Goal: Task Accomplishment & Management: Use online tool/utility

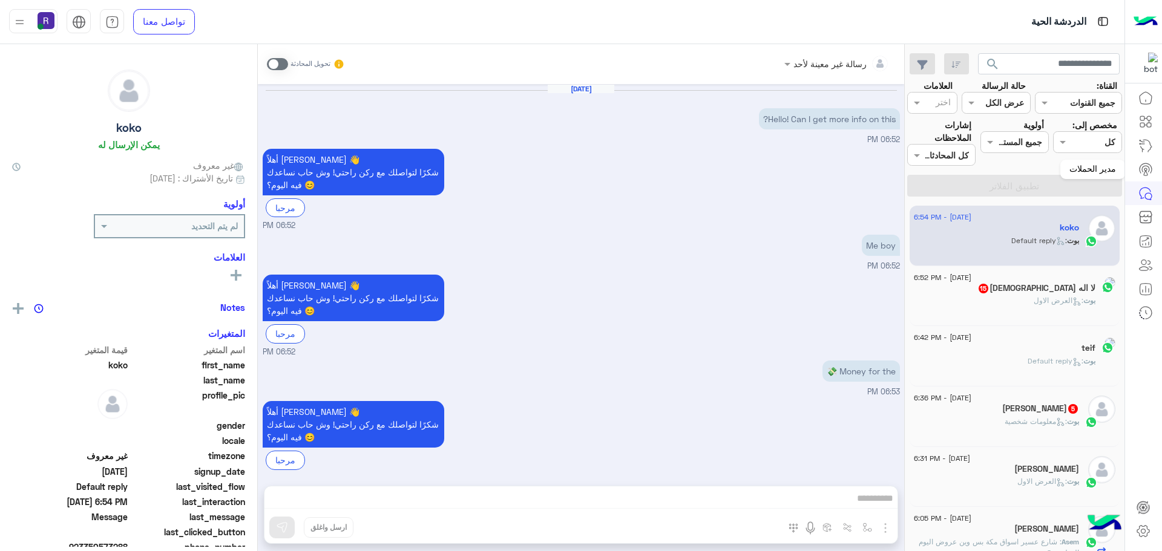
scroll to position [390, 0]
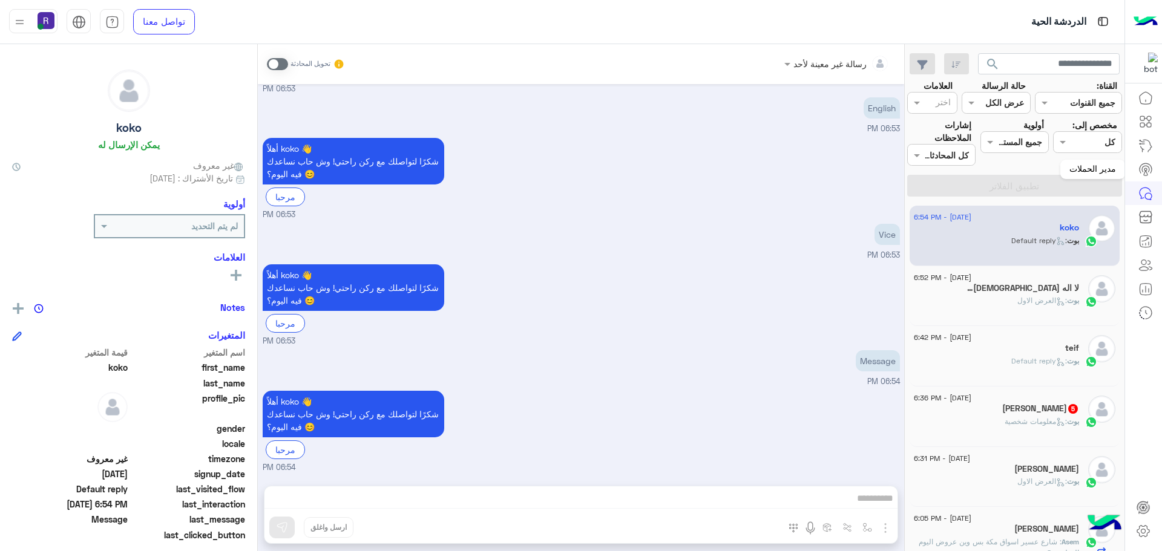
click at [1145, 166] on icon at bounding box center [1145, 169] width 7 height 6
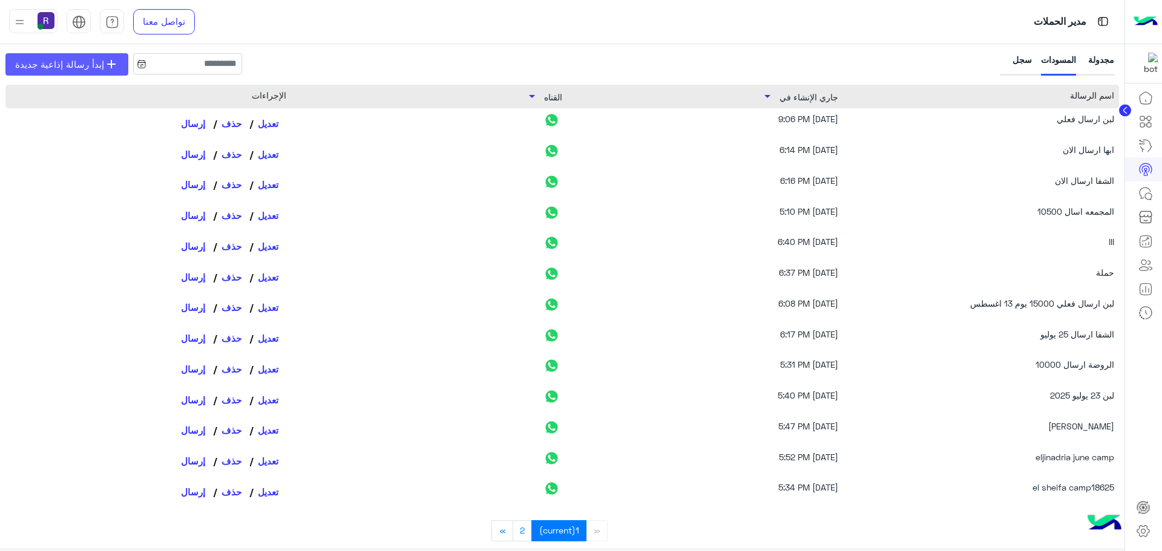
click at [100, 68] on span "إبدأ رسالة إذاعية جديدة" at bounding box center [59, 64] width 89 height 14
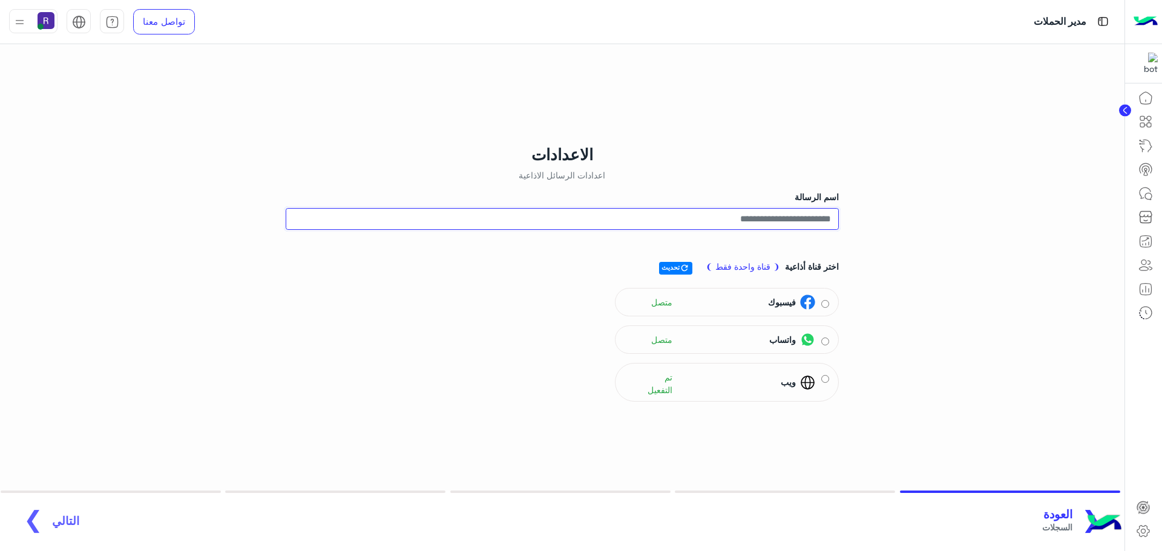
click at [811, 217] on input "اسم الرسالة" at bounding box center [562, 219] width 553 height 22
type input "**********"
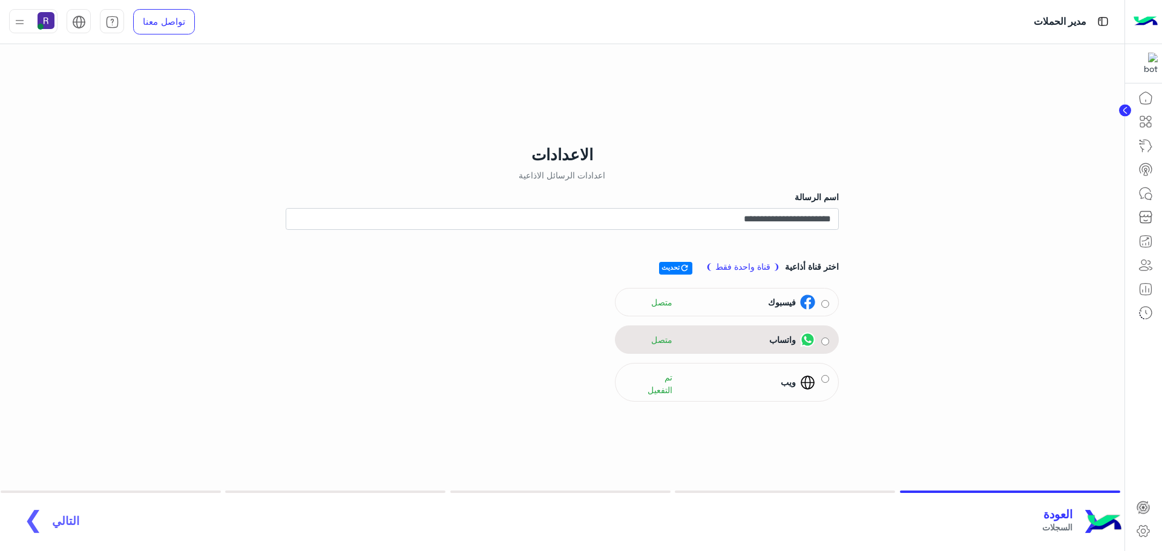
click at [757, 353] on div "واتساب متصل" at bounding box center [727, 340] width 224 height 28
click at [758, 347] on div "واتساب متصل" at bounding box center [720, 340] width 191 height 18
click at [52, 525] on span "جمهور" at bounding box center [65, 527] width 27 height 13
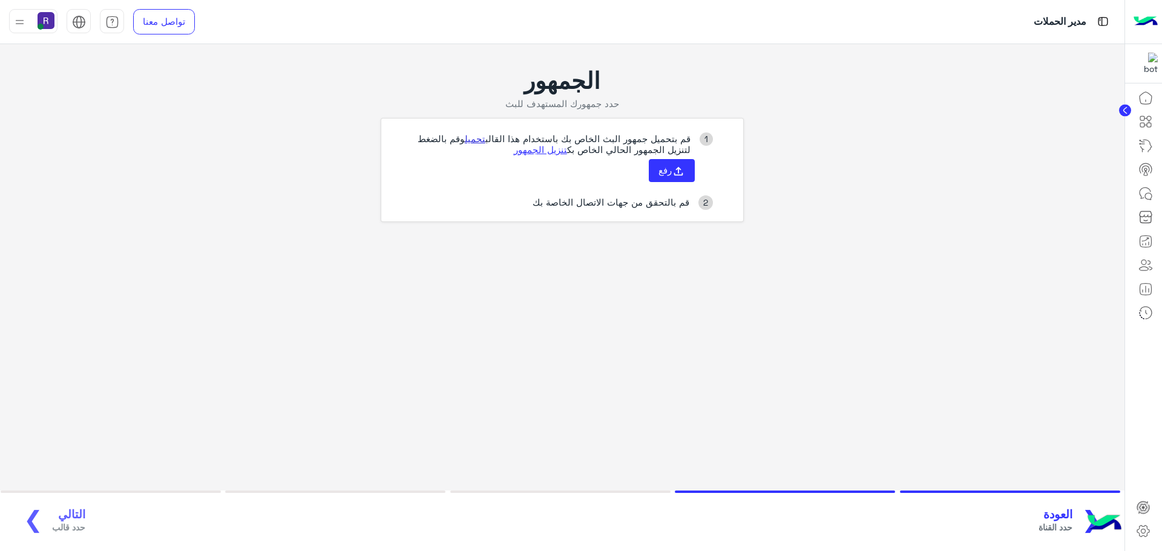
click at [477, 140] on link "تحميل" at bounding box center [475, 138] width 21 height 11
click at [674, 178] on button "رفع" at bounding box center [672, 170] width 46 height 23
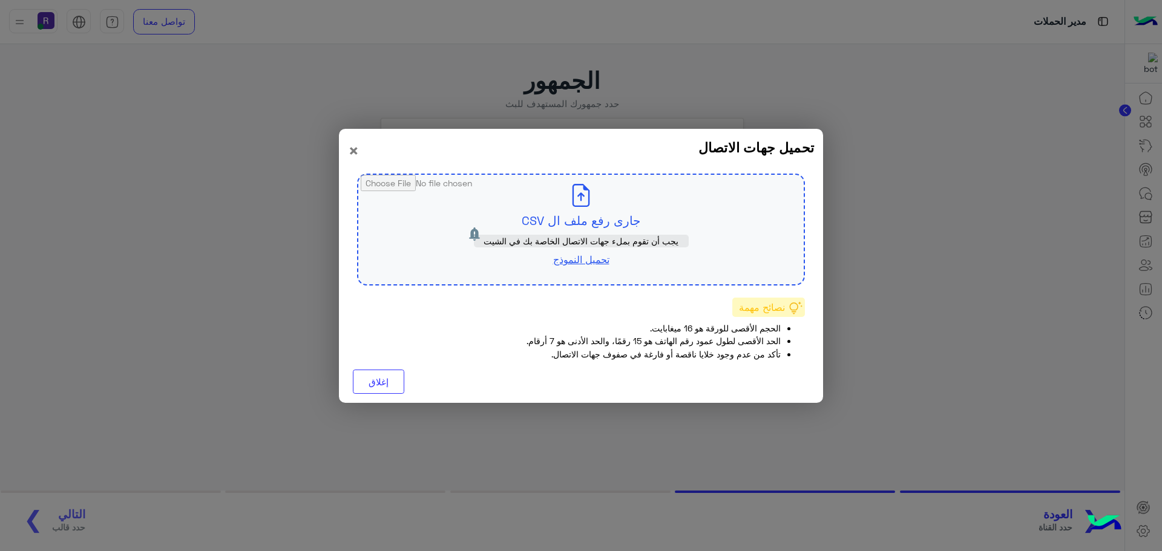
click at [602, 224] on input "file" at bounding box center [580, 230] width 445 height 110
type input "**********"
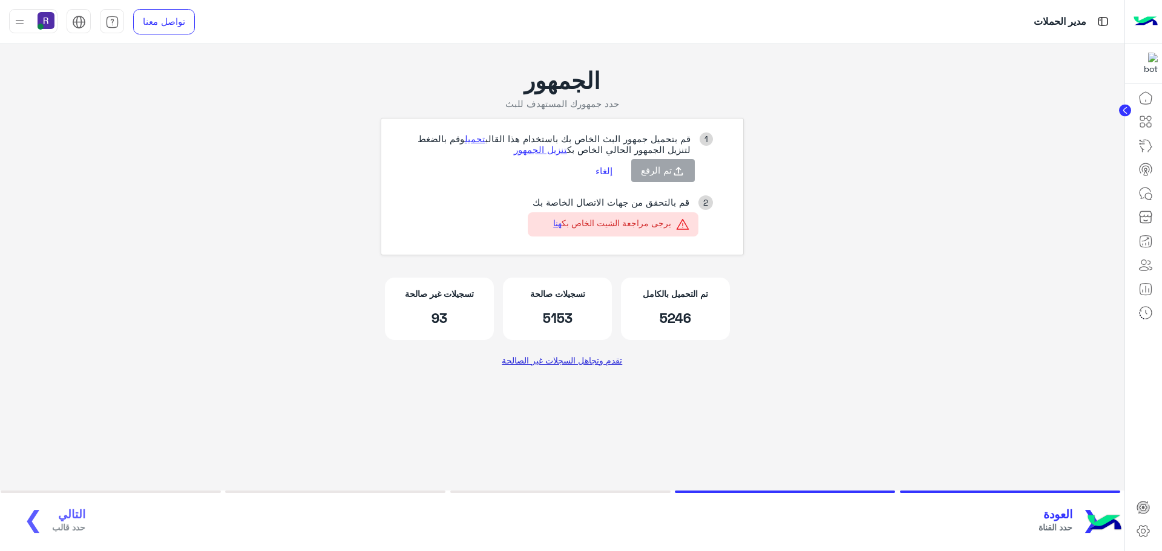
click at [583, 361] on link "تقدم وتجاهل السجلات غير الصالحة" at bounding box center [562, 360] width 130 height 22
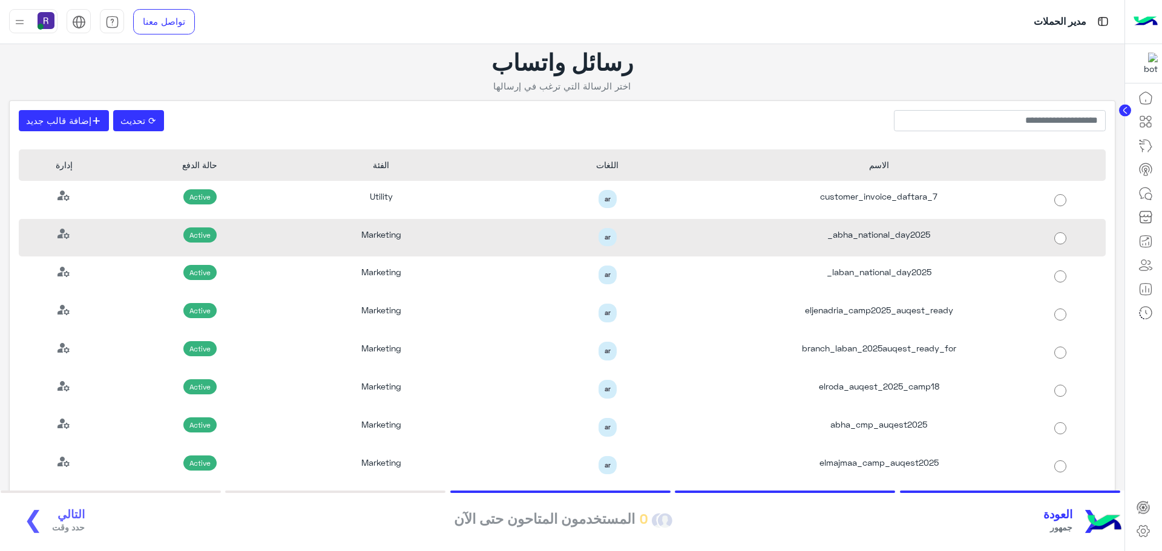
click at [919, 242] on div "abha_national_day2025_" at bounding box center [879, 238] width 272 height 38
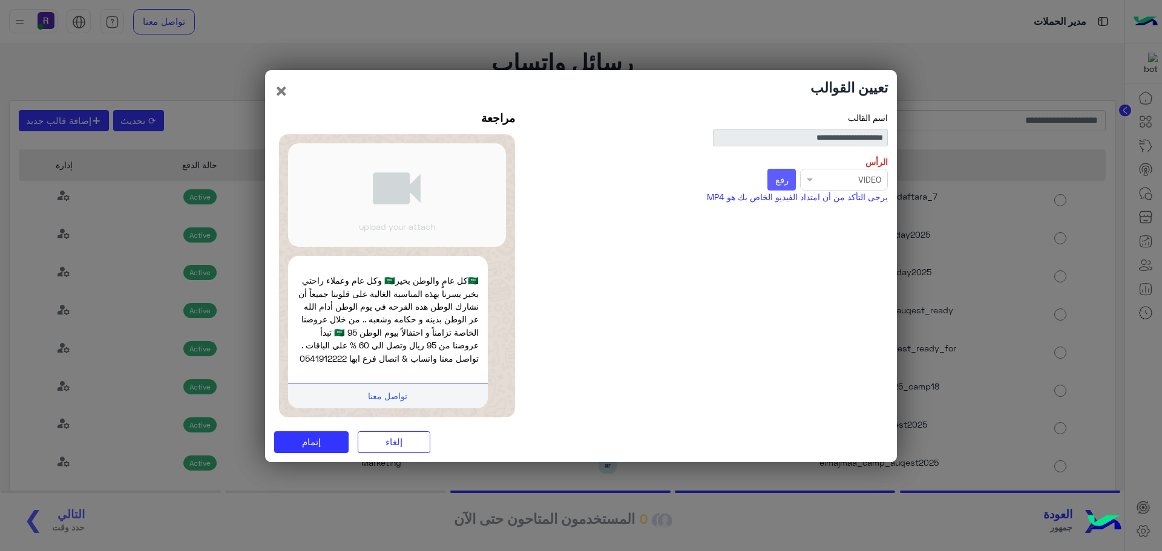
click at [784, 179] on button "رفع" at bounding box center [781, 180] width 28 height 22
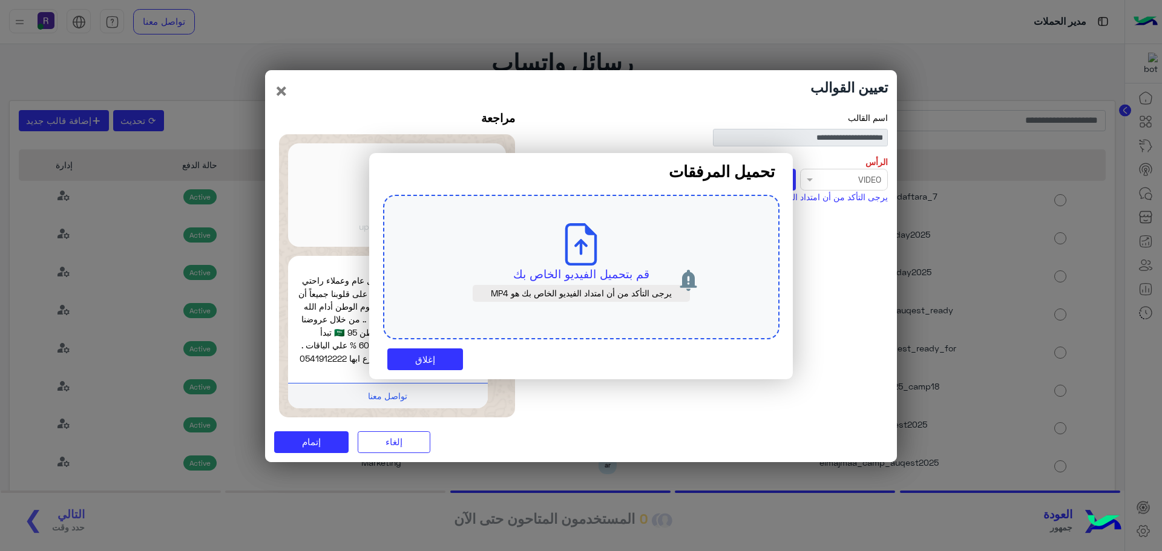
click at [606, 273] on p "قم بتحميل الفيديو الخاص بك" at bounding box center [581, 274] width 339 height 17
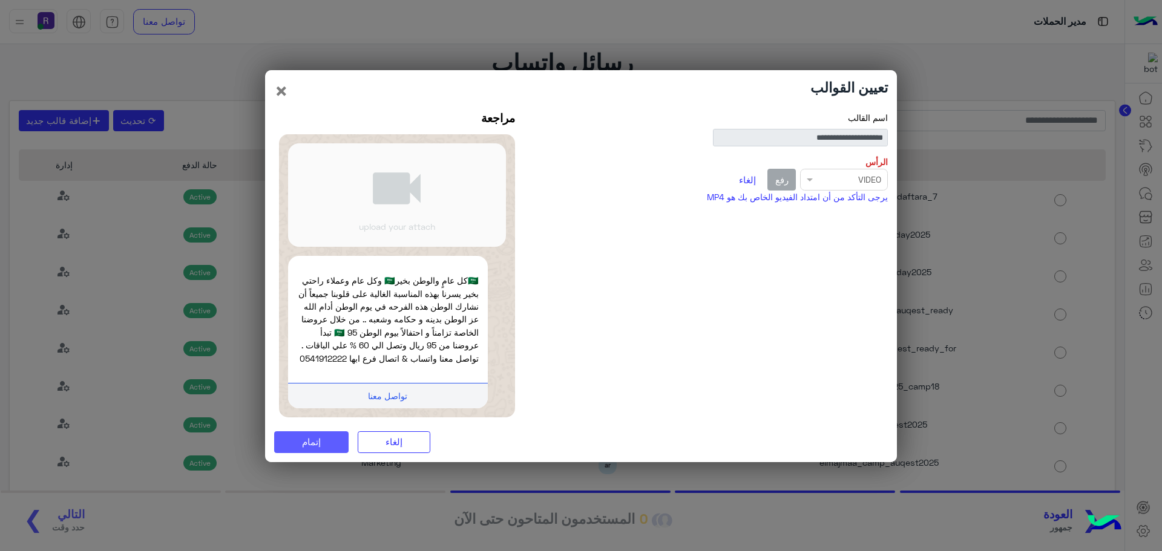
click at [336, 450] on button "إتمام" at bounding box center [311, 442] width 74 height 22
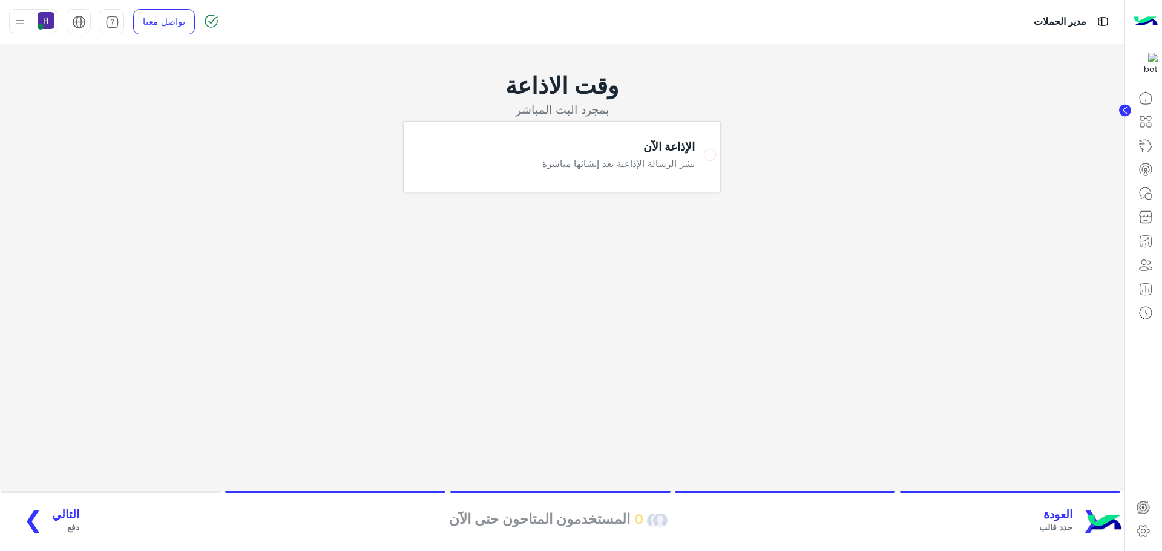
click at [69, 517] on span "التالي" at bounding box center [65, 515] width 27 height 14
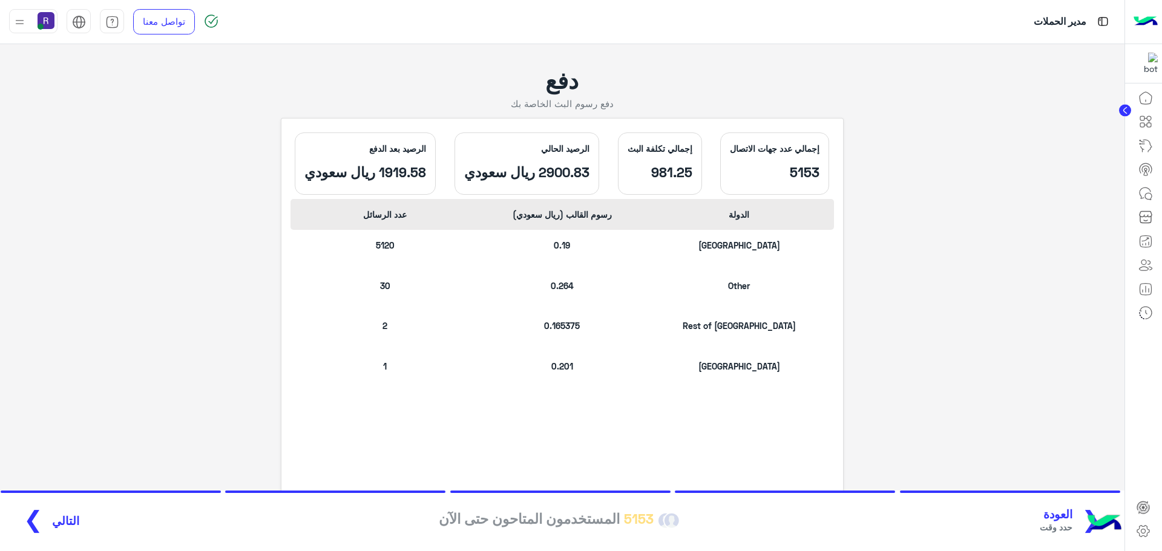
click at [52, 522] on span "التالي" at bounding box center [65, 521] width 27 height 14
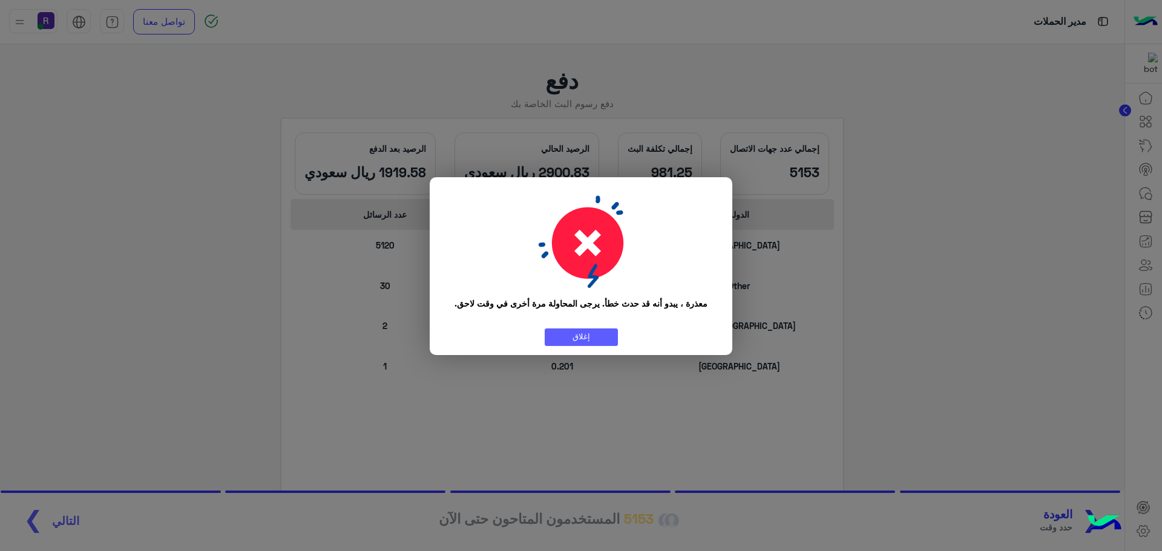
click at [592, 340] on button "إغلاق" at bounding box center [581, 338] width 73 height 18
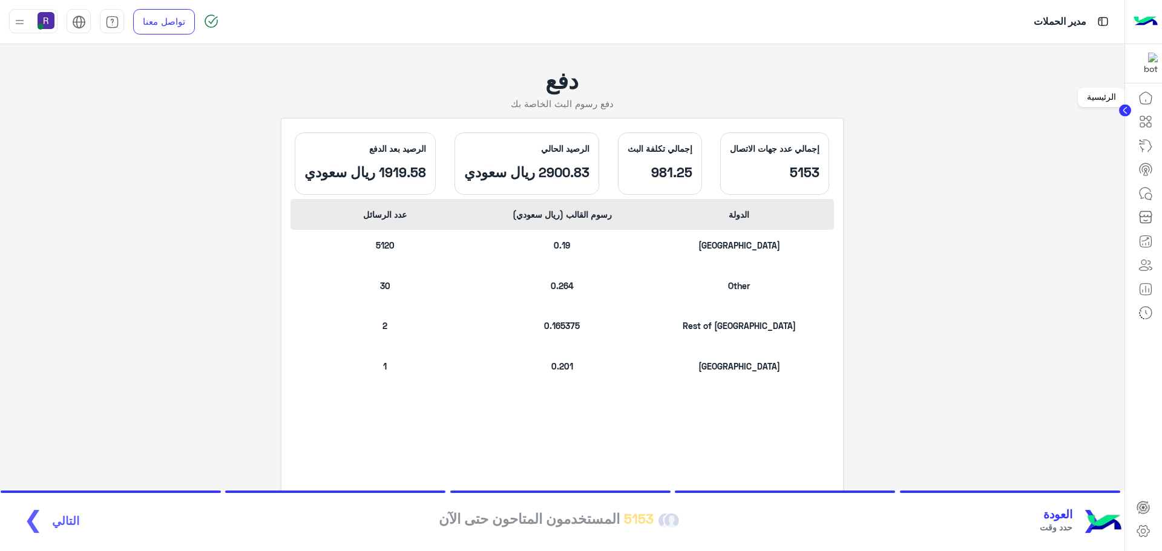
click at [1140, 103] on icon at bounding box center [1145, 98] width 15 height 15
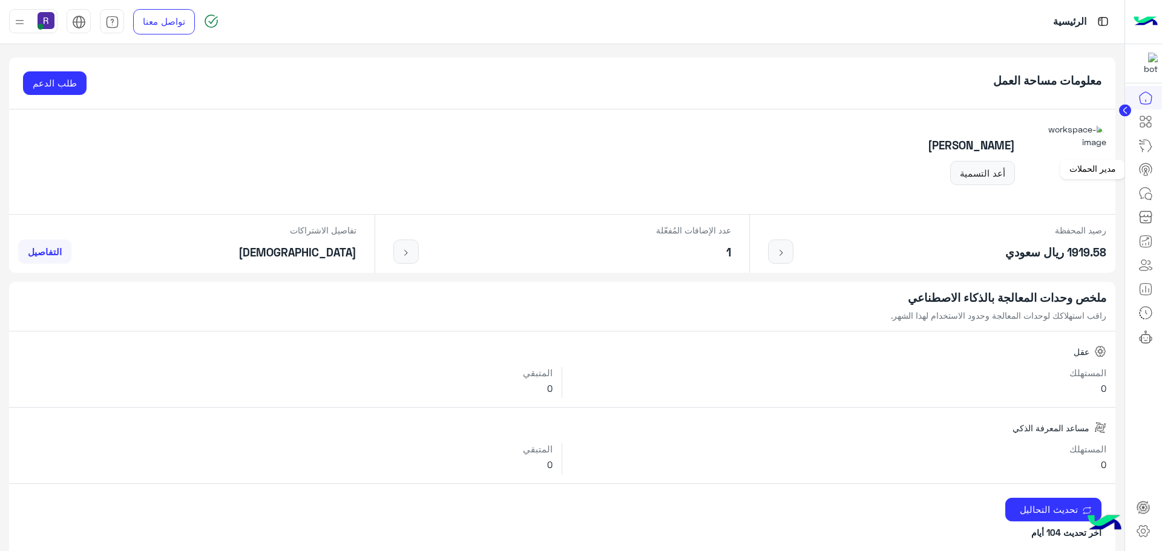
click at [1142, 171] on icon at bounding box center [1145, 169] width 7 height 6
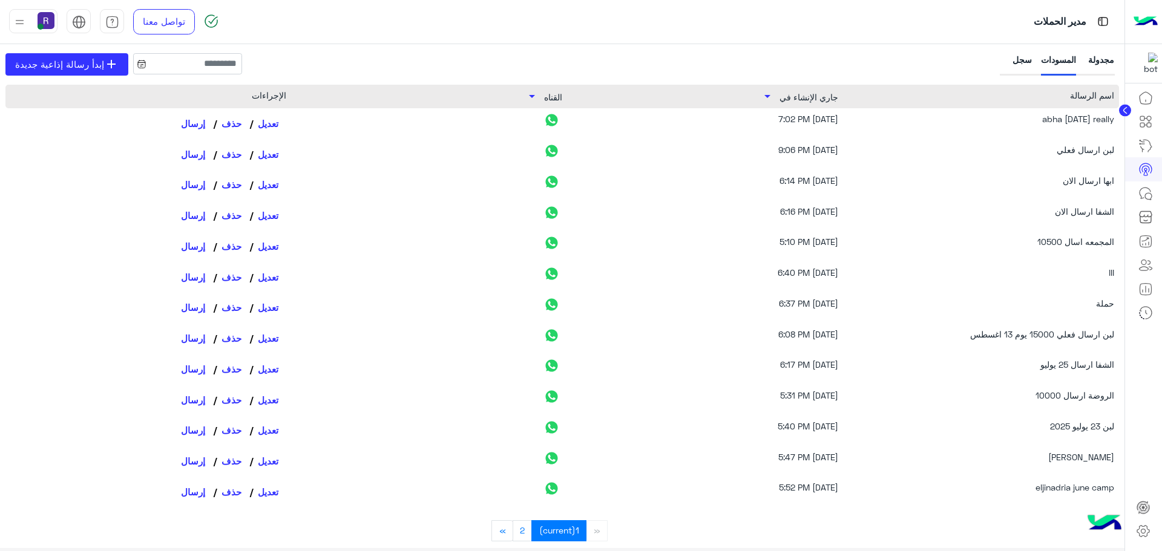
click at [1022, 56] on div "سجل" at bounding box center [1017, 64] width 30 height 22
